Goal: Information Seeking & Learning: Find specific fact

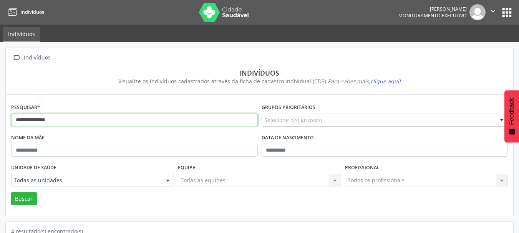
drag, startPoint x: 102, startPoint y: 122, endPoint x: 0, endPoint y: 119, distance: 101.8
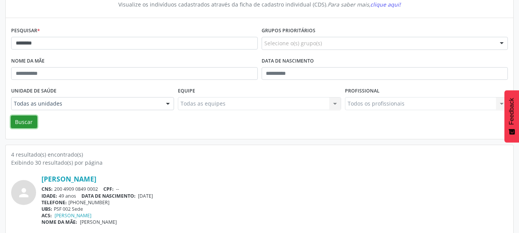
click at [19, 121] on button "Buscar" at bounding box center [24, 122] width 26 height 13
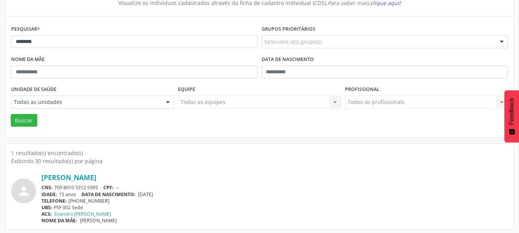
scroll to position [80, 0]
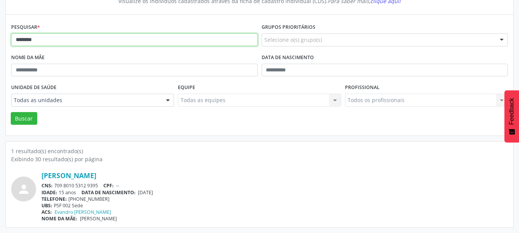
drag, startPoint x: 49, startPoint y: 42, endPoint x: 10, endPoint y: 42, distance: 38.8
click at [10, 42] on div "Pesquisar * ********" at bounding box center [134, 37] width 250 height 30
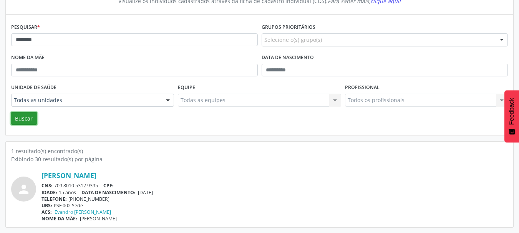
click at [28, 114] on button "Buscar" at bounding box center [24, 118] width 26 height 13
click at [0, 154] on div " Indivíduos Indivíduos Visualize os indivíduos cadastrados através da ficha de…" at bounding box center [259, 97] width 519 height 271
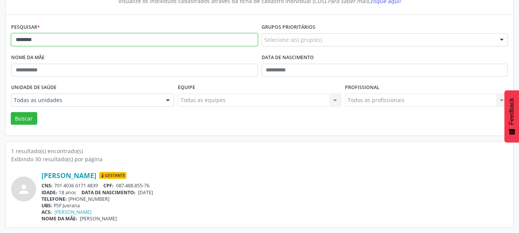
click at [24, 41] on input "********" at bounding box center [134, 39] width 247 height 13
type input "********"
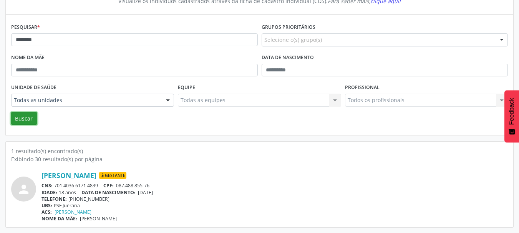
click at [31, 119] on button "Buscar" at bounding box center [24, 118] width 26 height 13
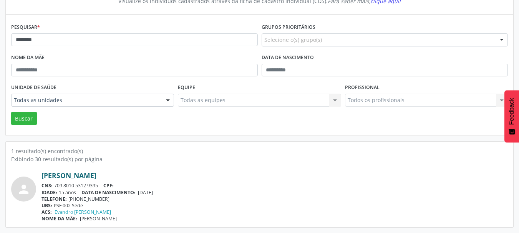
drag, startPoint x: 190, startPoint y: 177, endPoint x: 42, endPoint y: 172, distance: 147.5
click at [42, 172] on div "[PERSON_NAME]" at bounding box center [274, 175] width 466 height 8
copy link "[PERSON_NAME]"
click at [182, 185] on div "CNS: 709 8010 5312 9395 CPF: --" at bounding box center [274, 185] width 466 height 7
drag, startPoint x: 100, startPoint y: 186, endPoint x: 55, endPoint y: 188, distance: 44.6
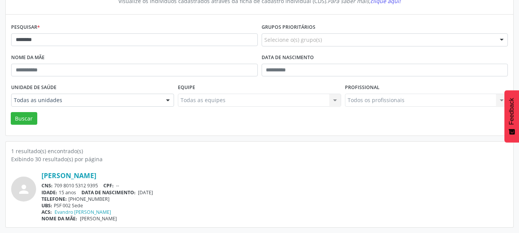
click at [55, 188] on div "CNS: 709 8010 5312 9395 CPF: --" at bounding box center [274, 185] width 466 height 7
copy div "709 8010 5312 9395"
click at [96, 176] on link "[PERSON_NAME]" at bounding box center [68, 175] width 55 height 8
click at [96, 177] on link "[PERSON_NAME]" at bounding box center [68, 175] width 55 height 8
click at [210, 169] on div "person [PERSON_NAME] CNS: 709 8010 5312 9395 CPF: -- IDADE: 15 anos DATA DE NAS…" at bounding box center [259, 192] width 497 height 59
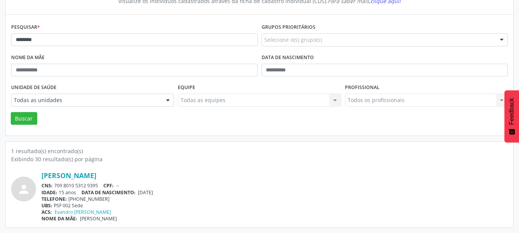
drag, startPoint x: 167, startPoint y: 192, endPoint x: 140, endPoint y: 194, distance: 27.3
click at [140, 194] on div "IDADE: 15 anos DATA DE NASCIMENTO: [DEMOGRAPHIC_DATA]" at bounding box center [274, 192] width 466 height 7
copy span "[DATE]"
click at [197, 199] on div "TELEFONE: [PHONE_NUMBER]" at bounding box center [274, 199] width 466 height 7
drag, startPoint x: 100, startPoint y: 186, endPoint x: 54, endPoint y: 187, distance: 46.5
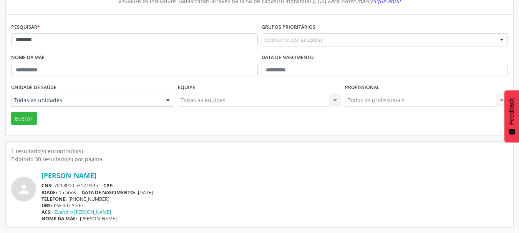
click at [54, 187] on div "CNS: 709 8010 5312 9395 CPF: --" at bounding box center [274, 185] width 466 height 7
copy div "709 8010 5312 9395"
